Goal: Transaction & Acquisition: Subscribe to service/newsletter

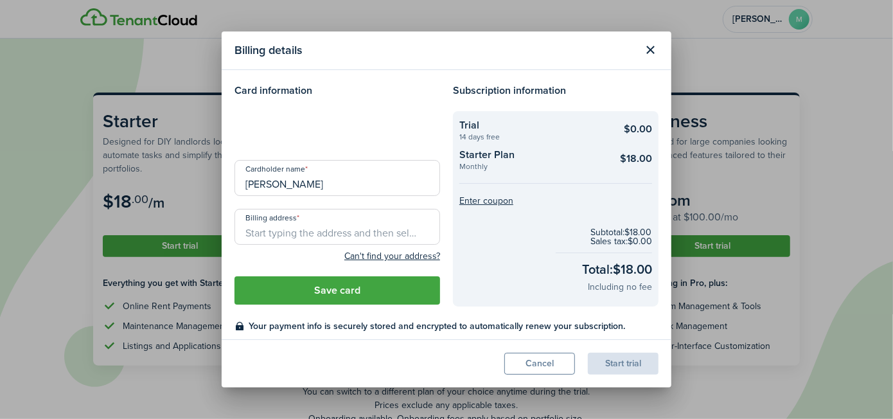
click at [294, 233] on input "Billing address" at bounding box center [338, 227] width 206 height 36
click at [278, 223] on input "Billing address" at bounding box center [338, 227] width 206 height 36
paste input "[STREET_ADDRESS][PERSON_NAME]"
type input "[STREET_ADDRESS][PERSON_NAME]"
click at [304, 136] on div at bounding box center [338, 129] width 206 height 36
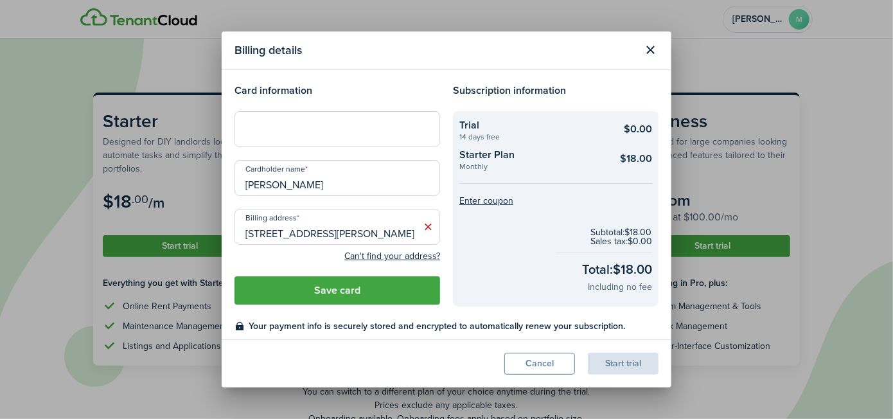
click at [335, 287] on button "Save card" at bounding box center [338, 290] width 206 height 28
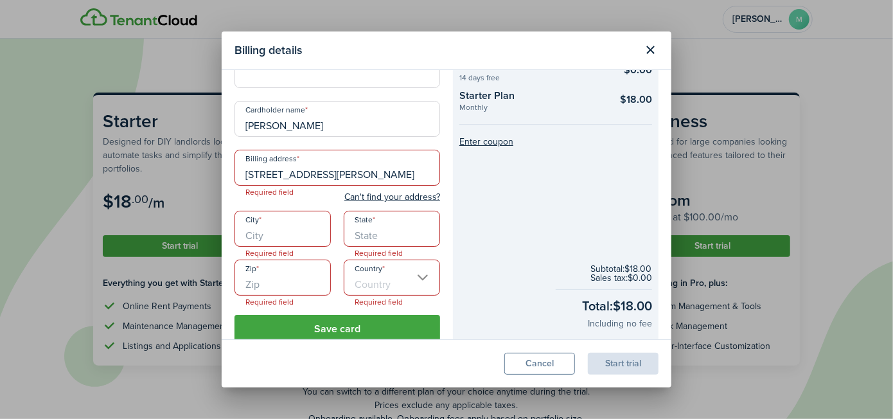
scroll to position [87, 0]
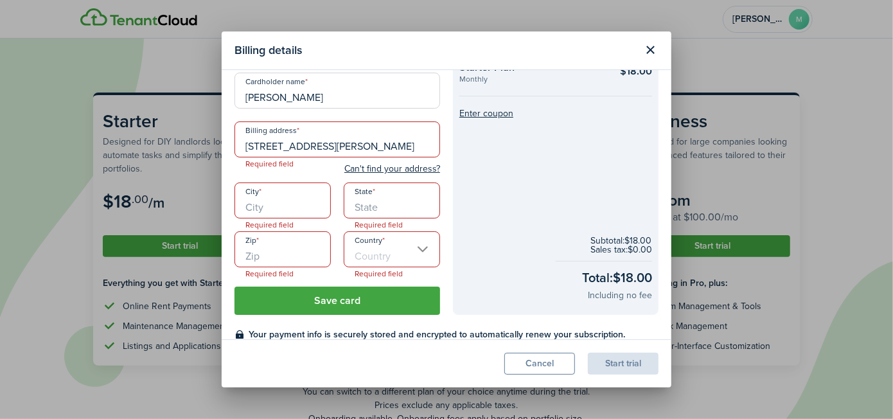
click at [375, 141] on input "[STREET_ADDRESS][PERSON_NAME]" at bounding box center [338, 139] width 206 height 36
click at [294, 236] on input "Zip" at bounding box center [283, 249] width 96 height 36
paste input "32570"
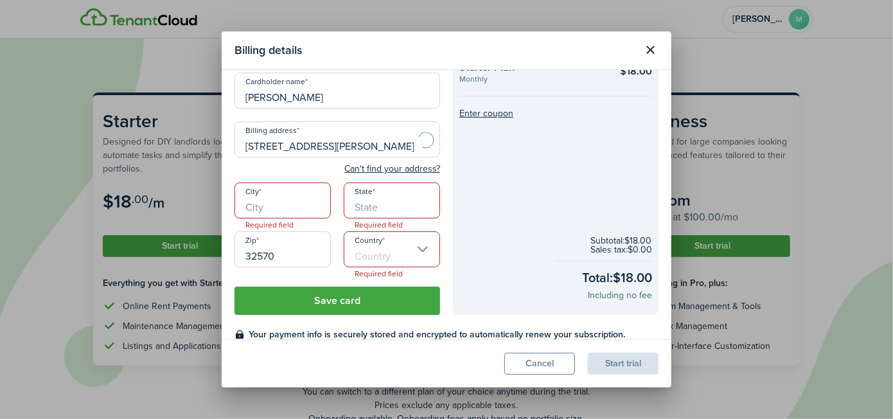
click at [382, 243] on input "Country" at bounding box center [392, 249] width 96 height 36
type input "32570"
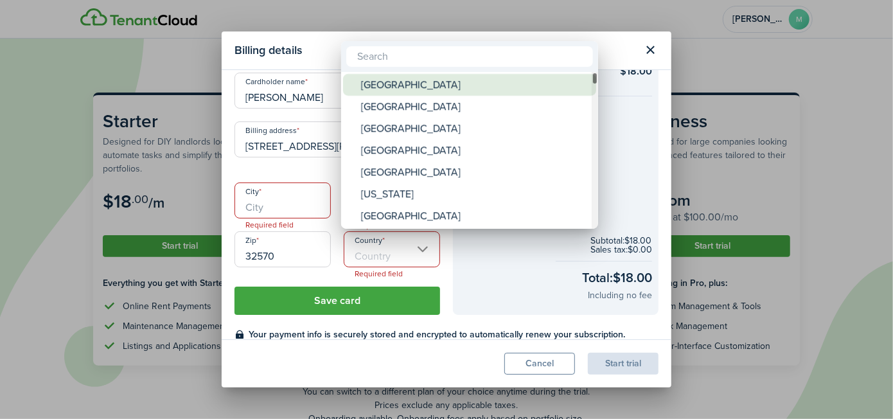
click at [403, 82] on div "[GEOGRAPHIC_DATA]" at bounding box center [474, 85] width 227 height 22
type input "[GEOGRAPHIC_DATA]"
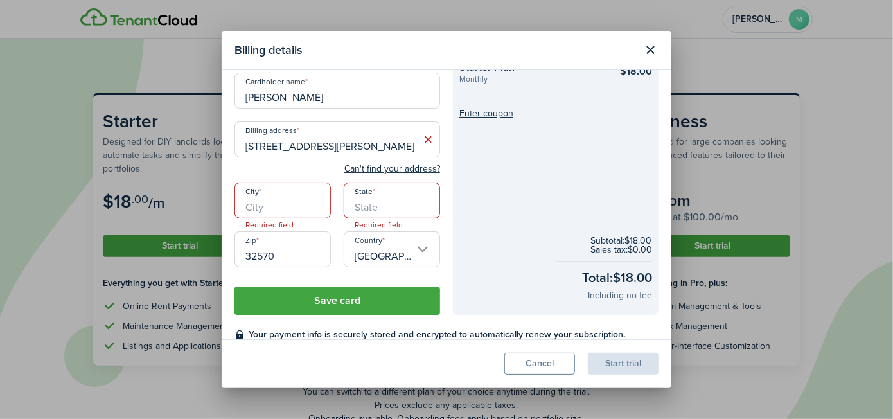
click at [361, 205] on input "State" at bounding box center [392, 200] width 96 height 36
type input "FL"
click at [328, 145] on input "[STREET_ADDRESS][PERSON_NAME]" at bounding box center [338, 139] width 206 height 36
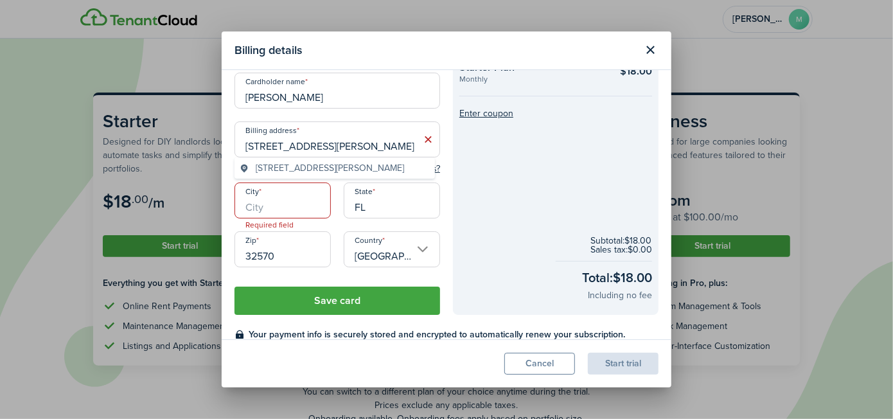
click at [328, 145] on input "[STREET_ADDRESS][PERSON_NAME]" at bounding box center [338, 139] width 206 height 36
click at [287, 215] on input "City" at bounding box center [283, 200] width 96 height 36
paste input "[PERSON_NAME]"
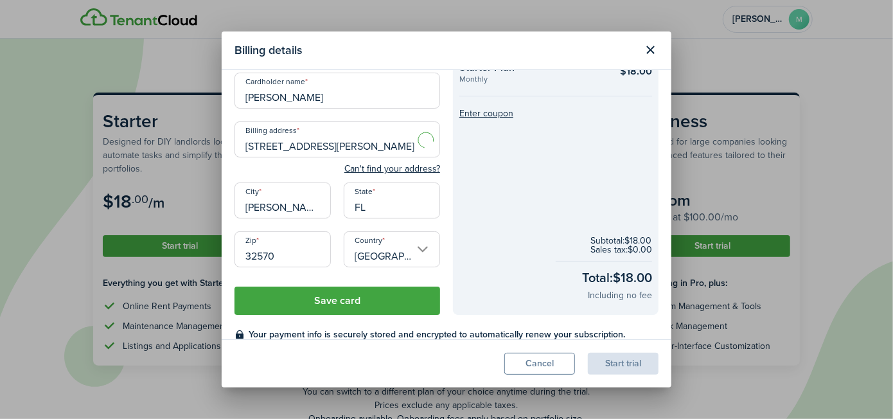
type input "[PERSON_NAME]"
click at [339, 147] on input "[STREET_ADDRESS][PERSON_NAME]" at bounding box center [338, 139] width 206 height 36
click at [340, 164] on span "[STREET_ADDRESS][PERSON_NAME]" at bounding box center [330, 167] width 148 height 13
click at [397, 136] on input "[STREET_ADDRESS][PERSON_NAME]" at bounding box center [338, 139] width 206 height 36
click at [368, 116] on div "Cardholder name [PERSON_NAME]" at bounding box center [337, 97] width 218 height 49
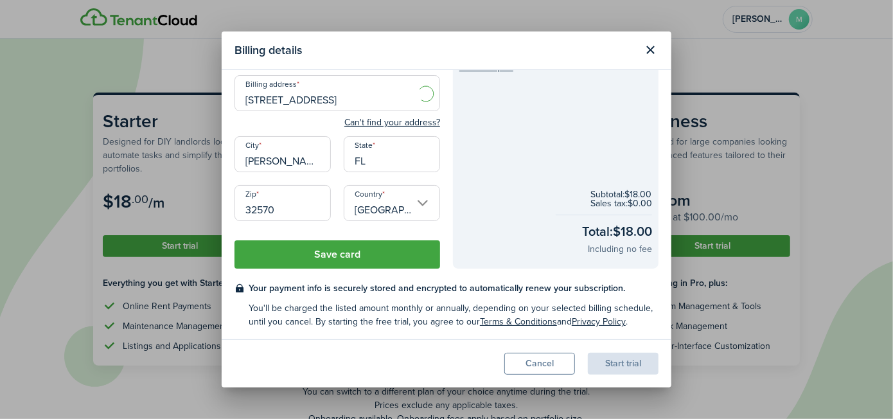
scroll to position [135, 0]
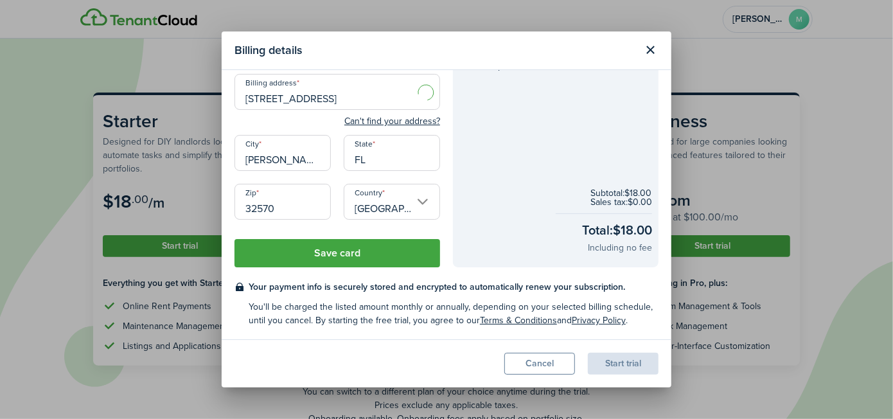
click at [361, 253] on button "Save card" at bounding box center [338, 253] width 206 height 28
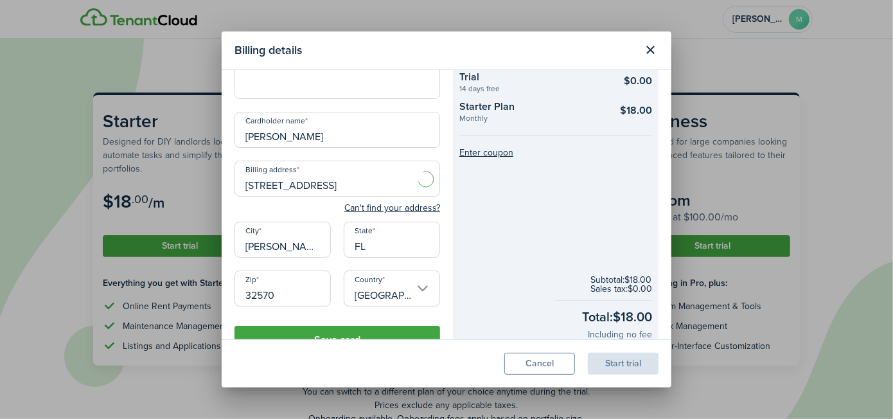
scroll to position [69, 0]
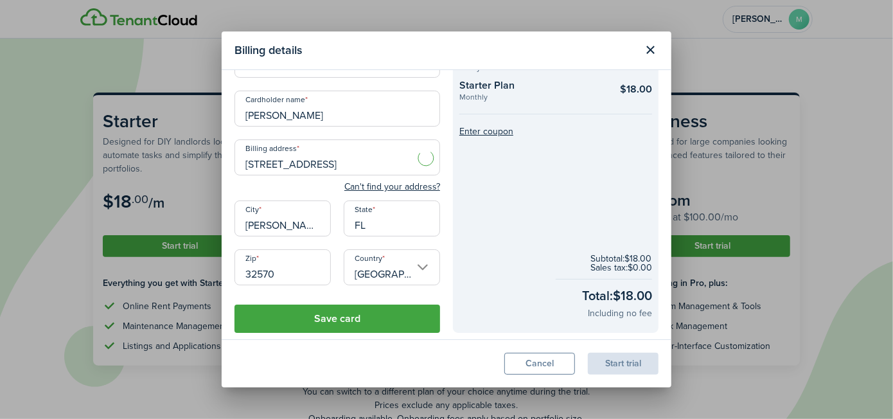
click at [348, 165] on input "[STREET_ADDRESS]" at bounding box center [338, 157] width 206 height 36
click at [306, 184] on span "[STREET_ADDRESS][PERSON_NAME]" at bounding box center [330, 185] width 148 height 13
click at [301, 184] on div "Can't find your address?" at bounding box center [338, 186] width 206 height 15
click at [339, 161] on input "[STREET_ADDRESS]" at bounding box center [338, 157] width 206 height 36
click at [350, 163] on input "[STREET_ADDRESS][PERSON_NAME]" at bounding box center [338, 157] width 206 height 36
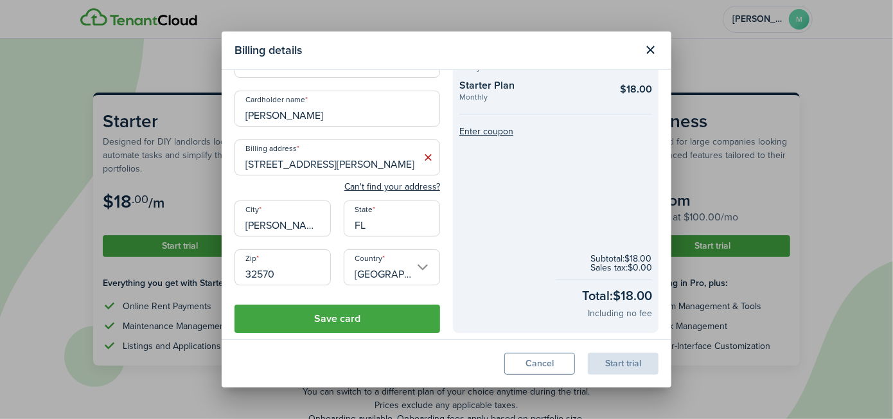
click at [297, 179] on div "Can't find your address?" at bounding box center [338, 186] width 206 height 15
click at [335, 325] on button "Save card" at bounding box center [338, 319] width 206 height 28
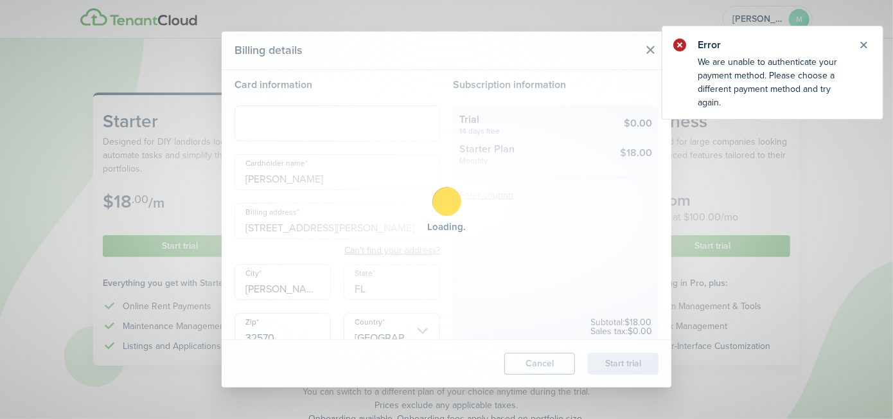
scroll to position [0, 0]
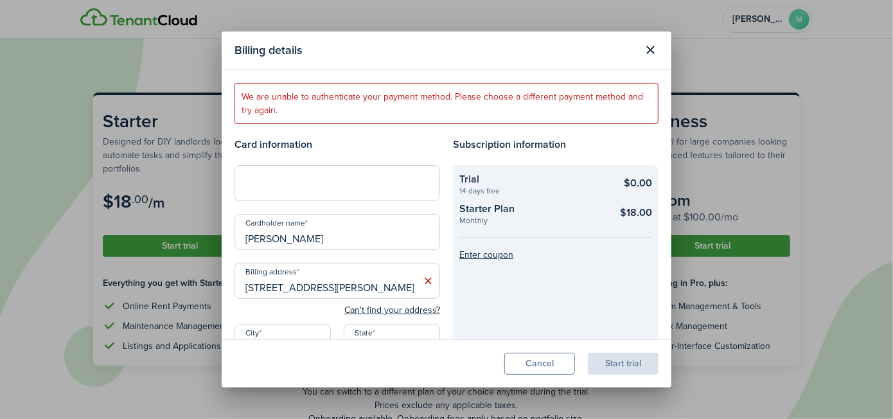
click at [304, 153] on div "Card information Cardholder name [PERSON_NAME] Billing address [STREET_ADDRESS]…" at bounding box center [337, 296] width 218 height 319
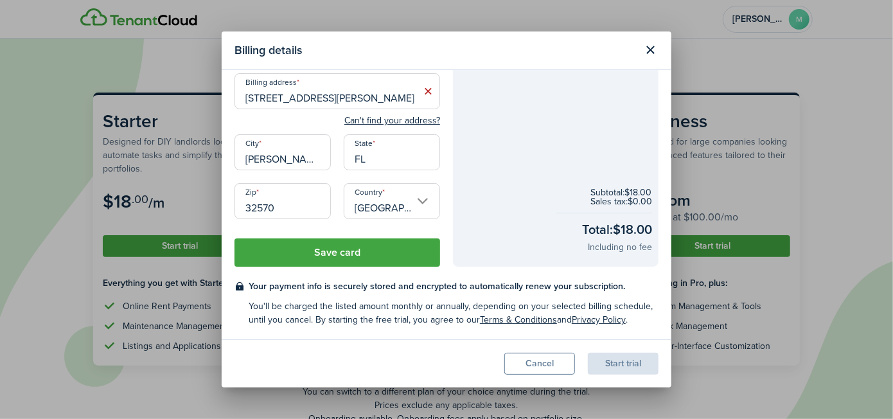
click at [315, 260] on button "Save card" at bounding box center [338, 252] width 206 height 28
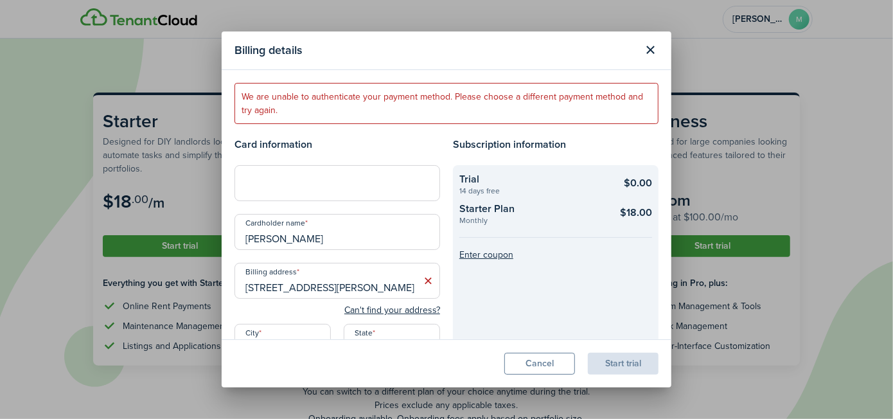
click at [410, 287] on input "[STREET_ADDRESS][PERSON_NAME]" at bounding box center [338, 281] width 206 height 36
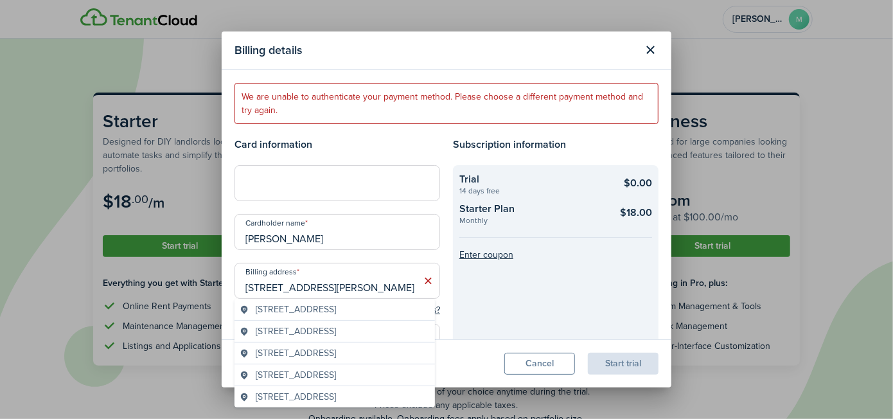
click at [378, 278] on input "[STREET_ADDRESS][PERSON_NAME]" at bounding box center [338, 281] width 206 height 36
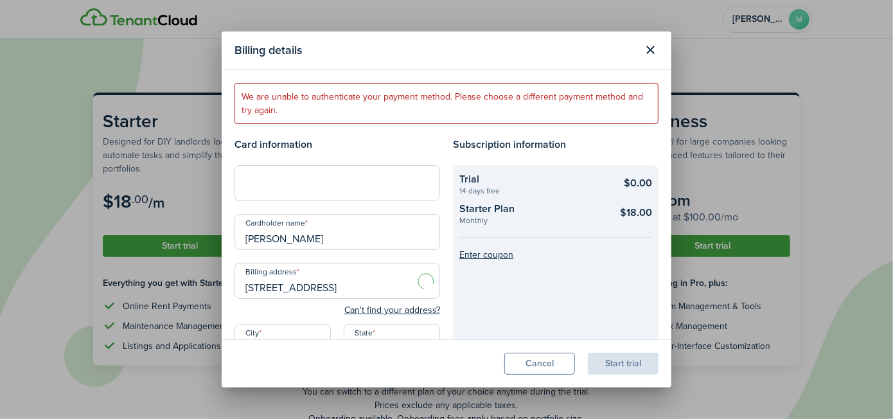
type input "[STREET_ADDRESS]"
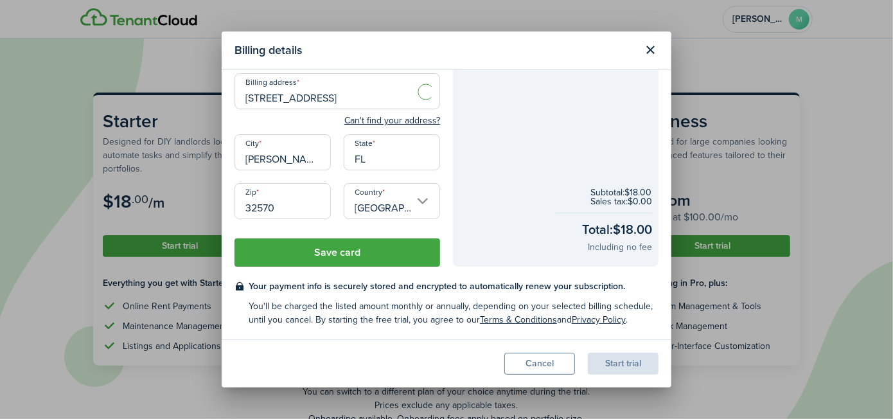
click at [338, 262] on button "Save card" at bounding box center [338, 252] width 206 height 28
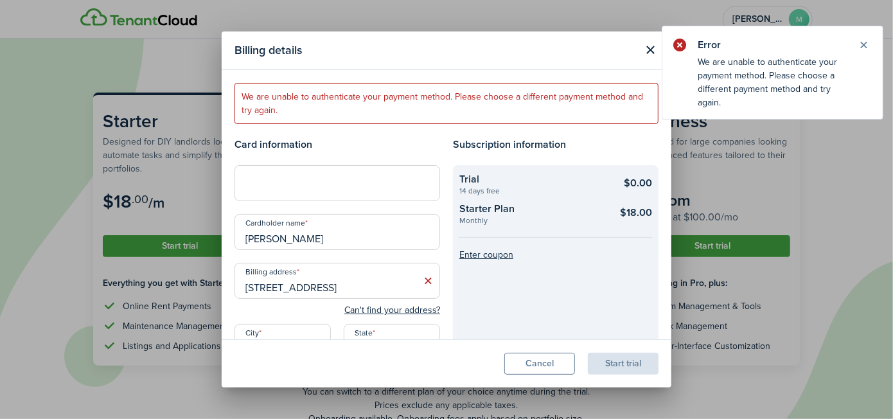
click at [298, 198] on div at bounding box center [338, 183] width 206 height 36
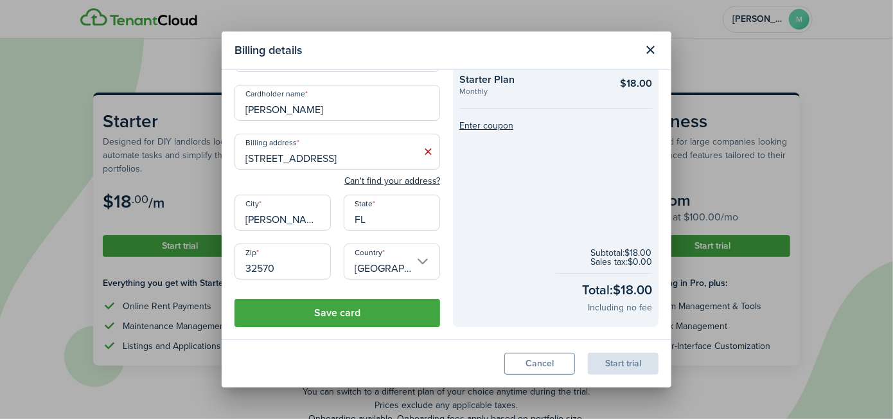
scroll to position [130, 0]
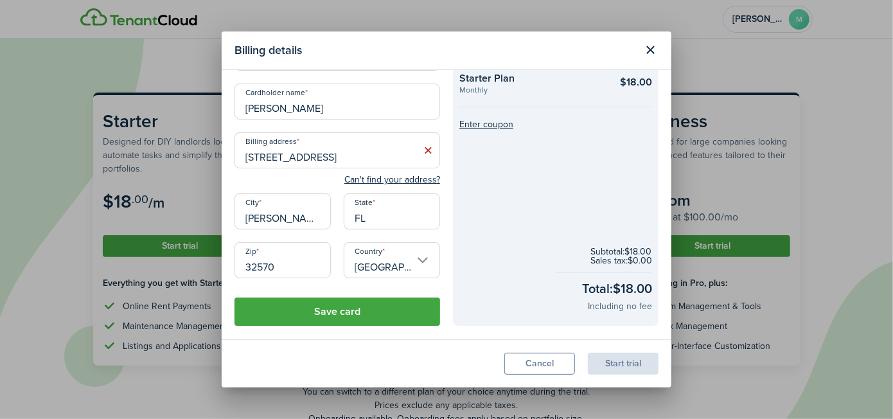
click at [340, 312] on button "Save card" at bounding box center [338, 312] width 206 height 28
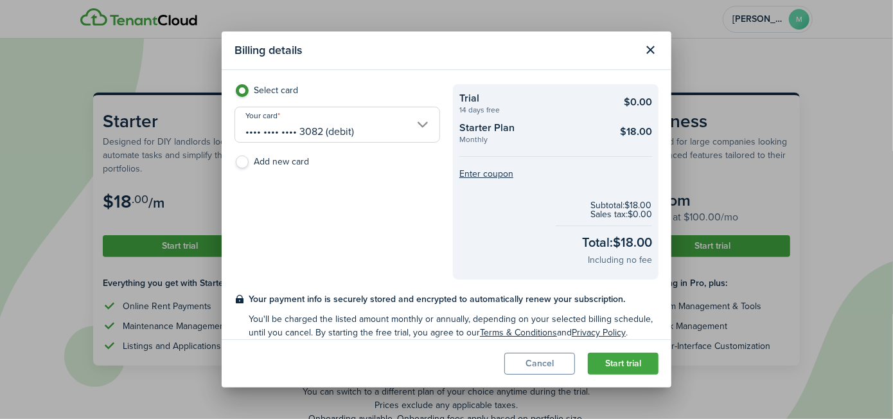
scroll to position [39, 0]
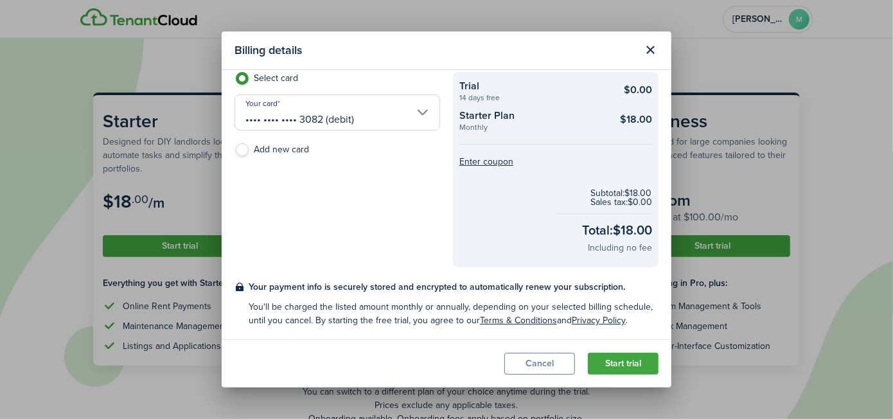
click at [626, 362] on button "Start trial" at bounding box center [623, 364] width 71 height 22
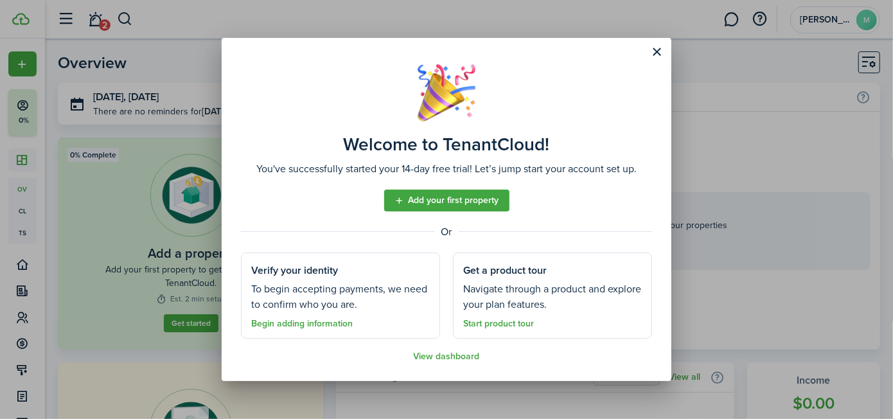
click at [298, 319] on link "Begin adding information" at bounding box center [302, 324] width 102 height 10
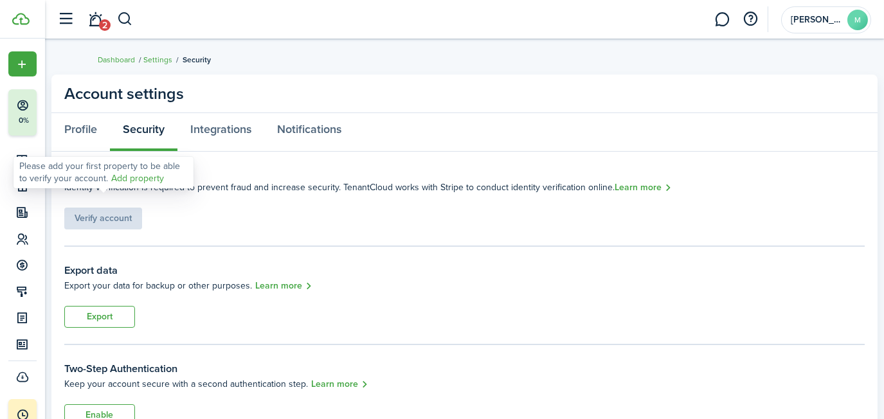
click at [109, 220] on div "Verify account" at bounding box center [103, 212] width 78 height 35
click at [101, 213] on div "Verify account" at bounding box center [103, 212] width 78 height 35
